Goal: Information Seeking & Learning: Learn about a topic

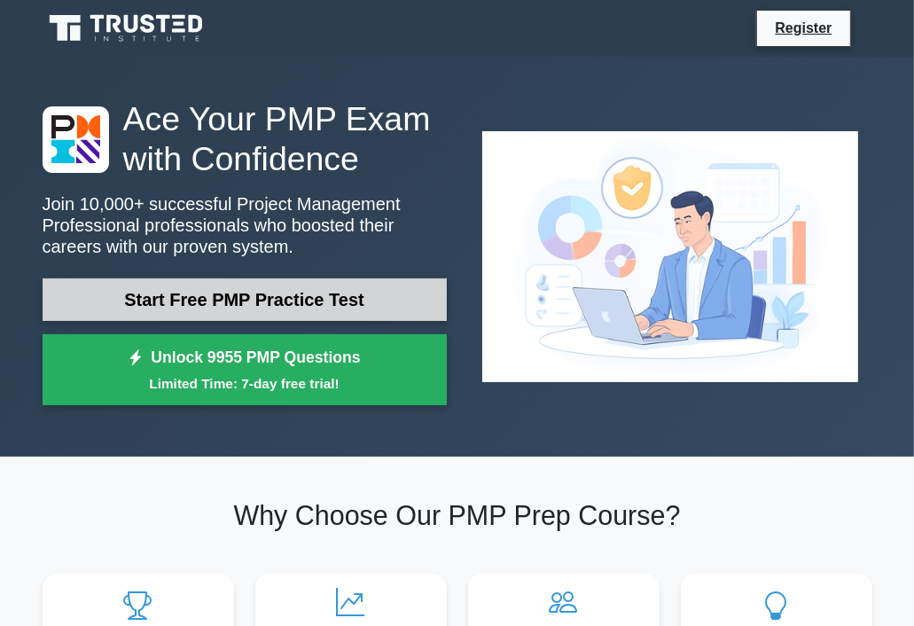
click at [267, 300] on link "Start Free PMP Practice Test" at bounding box center [245, 300] width 404 height 43
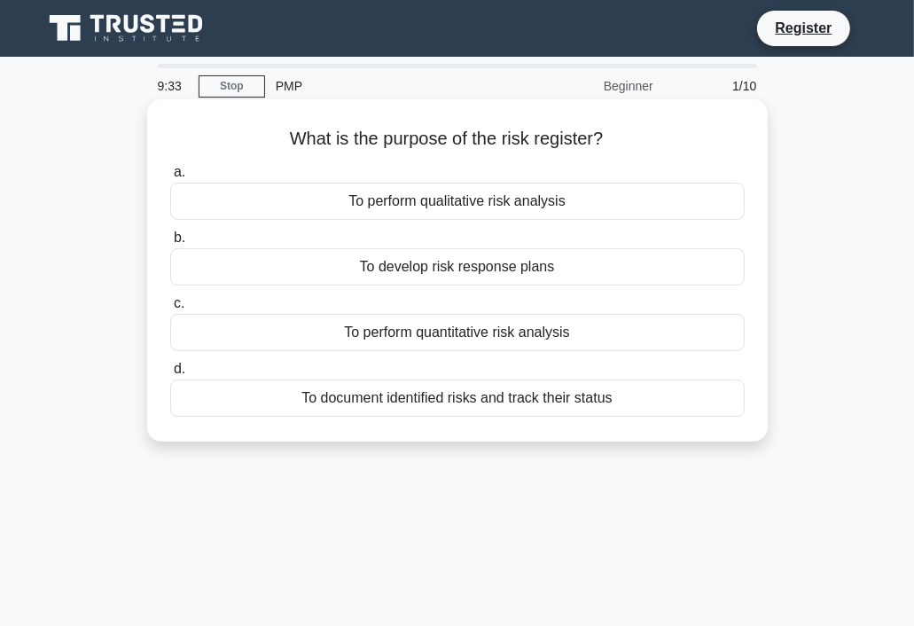
click at [600, 204] on div "To perform qualitative risk analysis" at bounding box center [457, 201] width 575 height 37
click at [170, 178] on input "a. To perform qualitative risk analysis" at bounding box center [170, 173] width 0 height 12
